Goal: Task Accomplishment & Management: Use online tool/utility

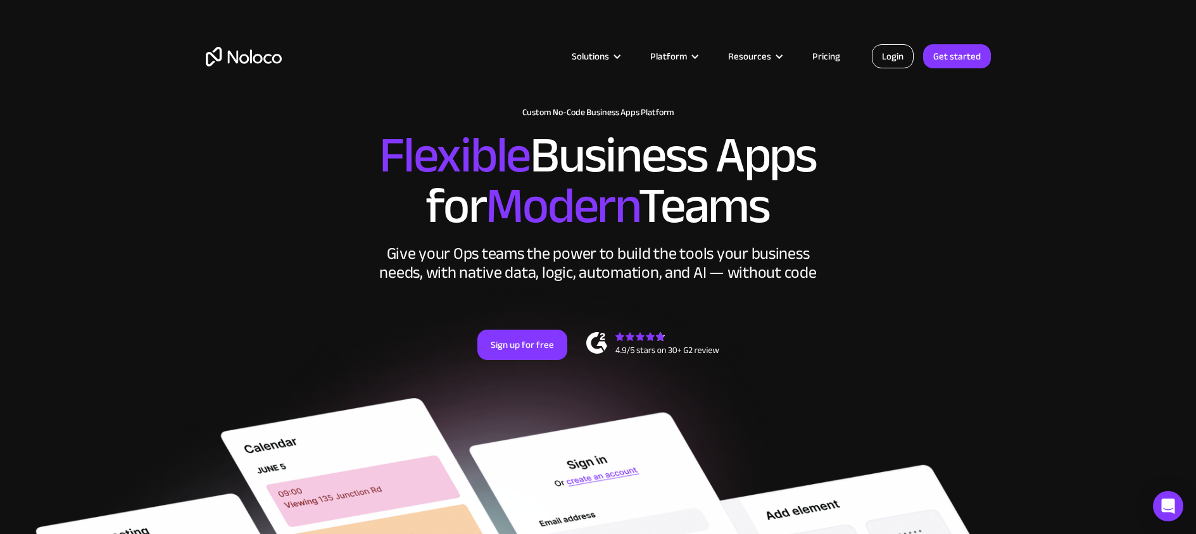
click at [897, 66] on link "Login" at bounding box center [893, 56] width 42 height 24
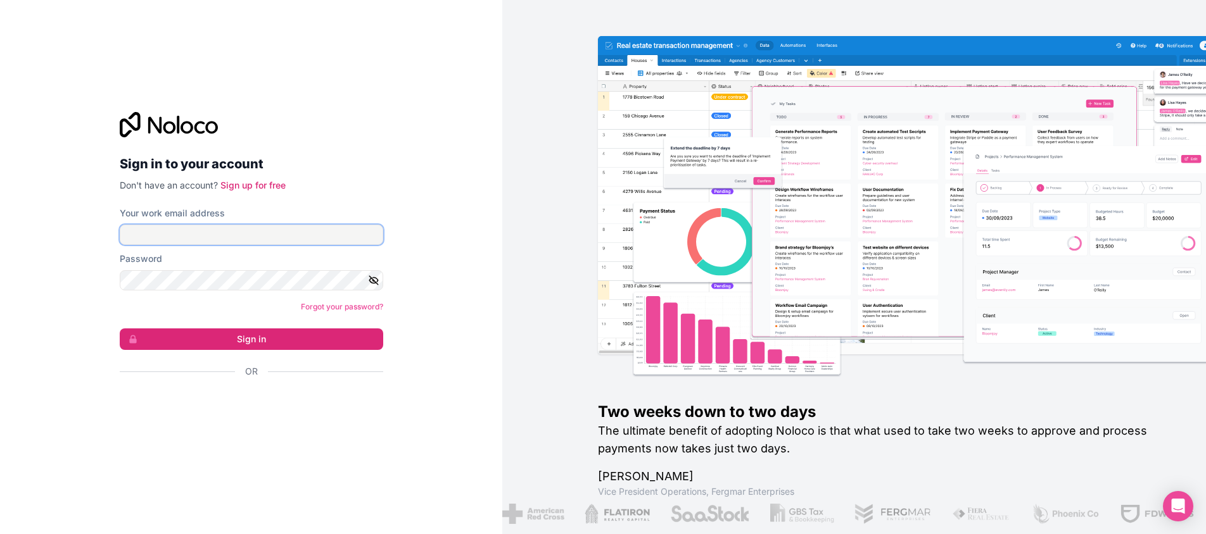
type input "[EMAIL_ADDRESS][DOMAIN_NAME]"
drag, startPoint x: 255, startPoint y: 237, endPoint x: -5, endPoint y: 206, distance: 262.1
click at [0, 206] on html "Sign in to your account Don't have an account? Sign up for free Your work email…" at bounding box center [603, 267] width 1206 height 534
click at [376, 285] on icon "button" at bounding box center [373, 280] width 11 height 11
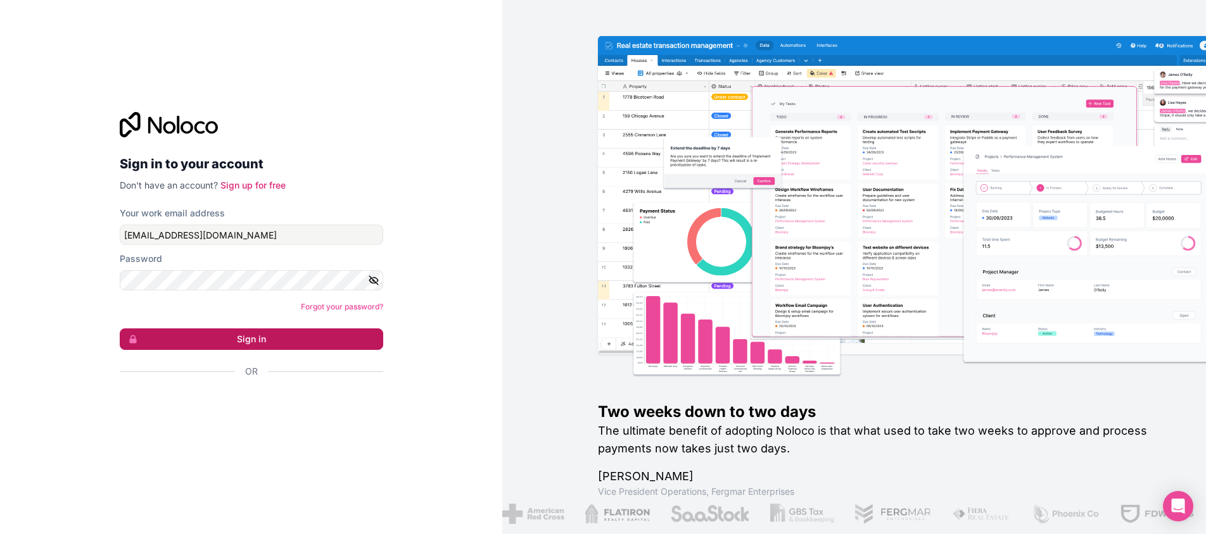
click at [321, 341] on button "Sign in" at bounding box center [251, 340] width 263 height 22
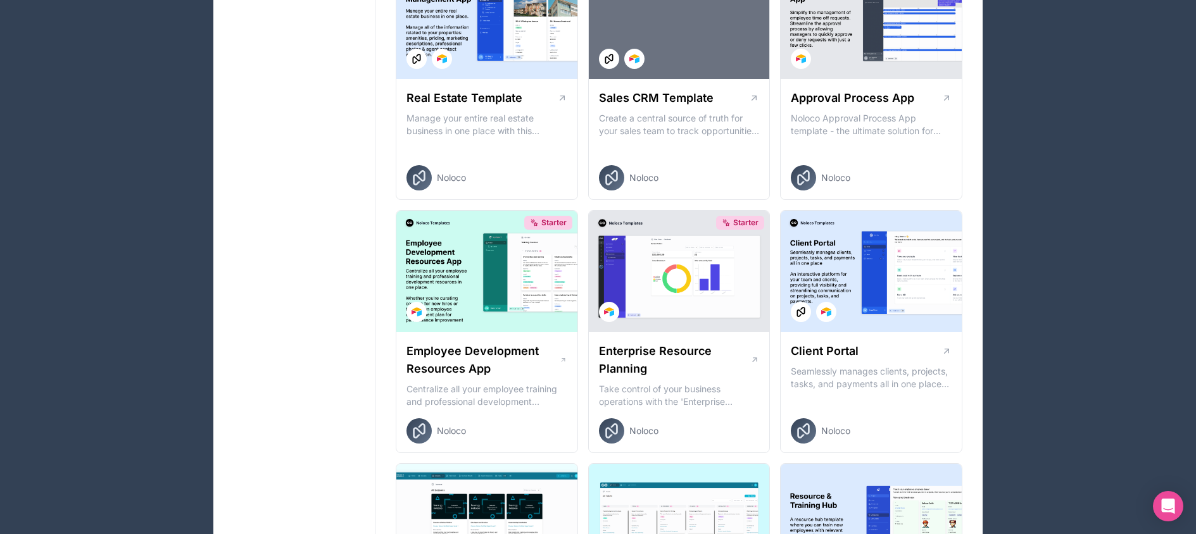
scroll to position [885, 0]
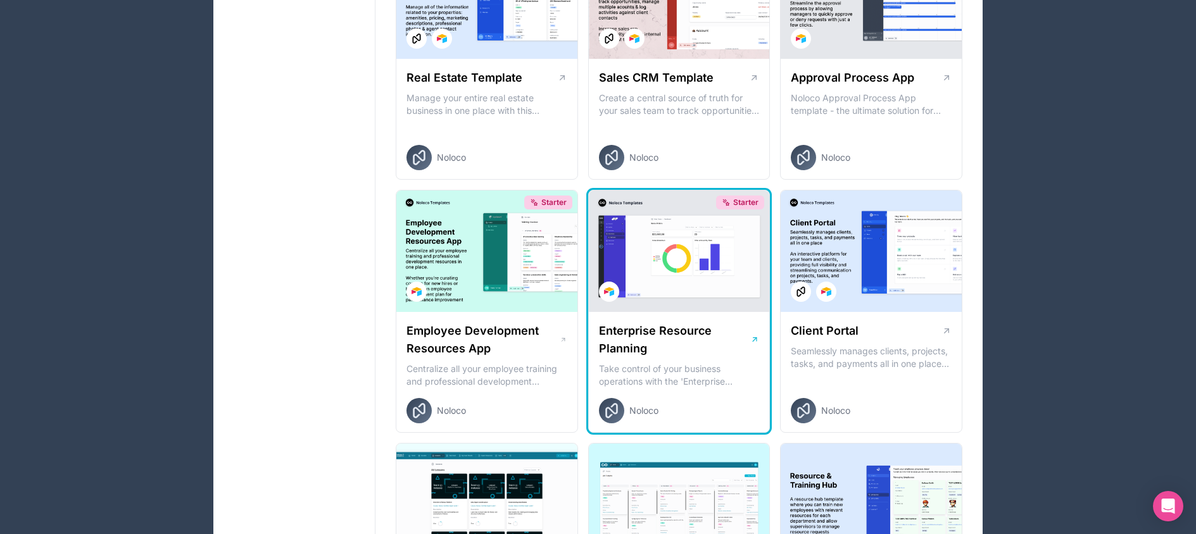
click at [696, 300] on div "Starter" at bounding box center [679, 252] width 181 height 122
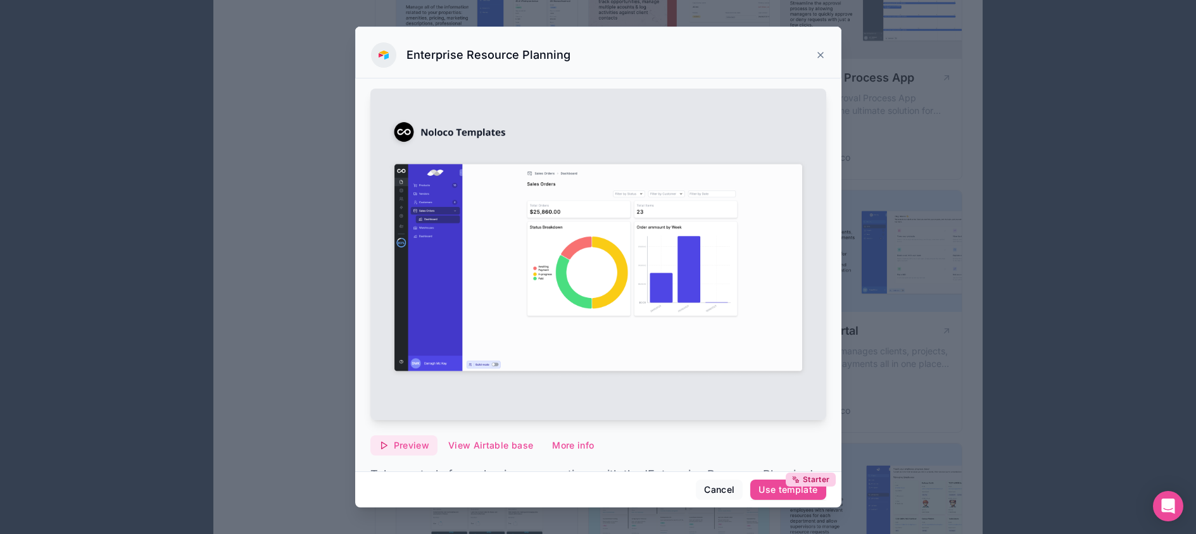
click at [406, 445] on button "Preview" at bounding box center [403, 446] width 67 height 20
